Goal: Task Accomplishment & Management: Manage account settings

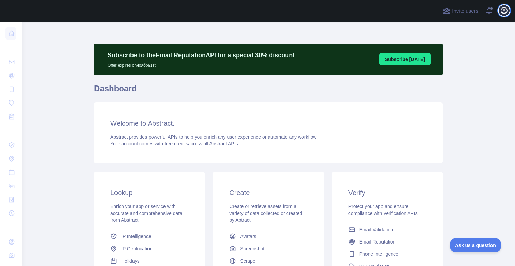
click at [507, 11] on icon "button" at bounding box center [504, 10] width 6 height 6
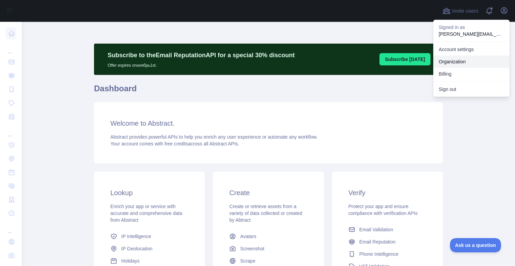
click at [464, 58] on link "Organization" at bounding box center [471, 62] width 76 height 12
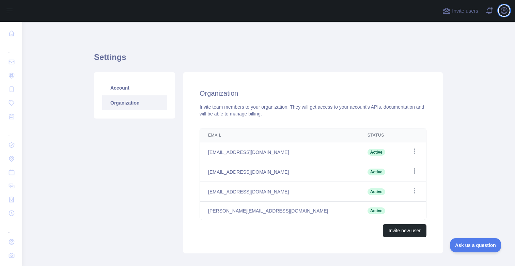
scroll to position [37, 0]
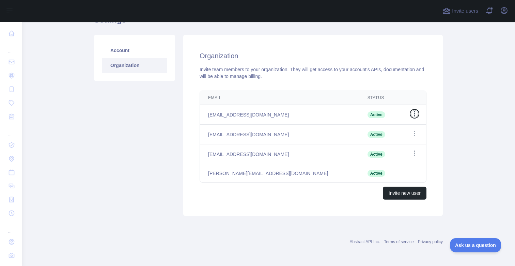
click at [413, 114] on icon "button" at bounding box center [414, 113] width 7 height 7
click at [466, 112] on main "Settings Account Organization Organization Invite team members to your organiza…" at bounding box center [268, 144] width 493 height 244
click at [399, 192] on button "Invite new user" at bounding box center [405, 193] width 44 height 13
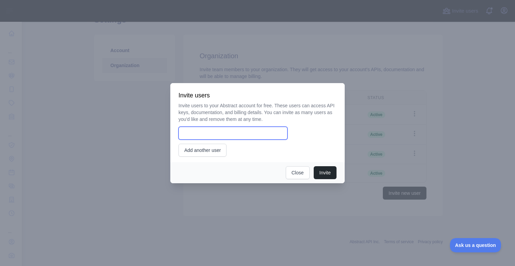
click at [241, 131] on input "email" at bounding box center [232, 133] width 109 height 13
type input "*"
type input "**********"
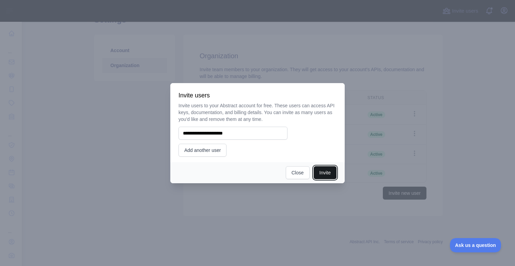
click at [325, 170] on button "Invite" at bounding box center [325, 172] width 23 height 13
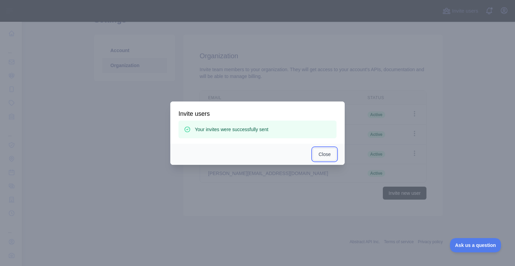
click at [325, 155] on button "Close" at bounding box center [325, 154] width 24 height 13
